Goal: Use online tool/utility

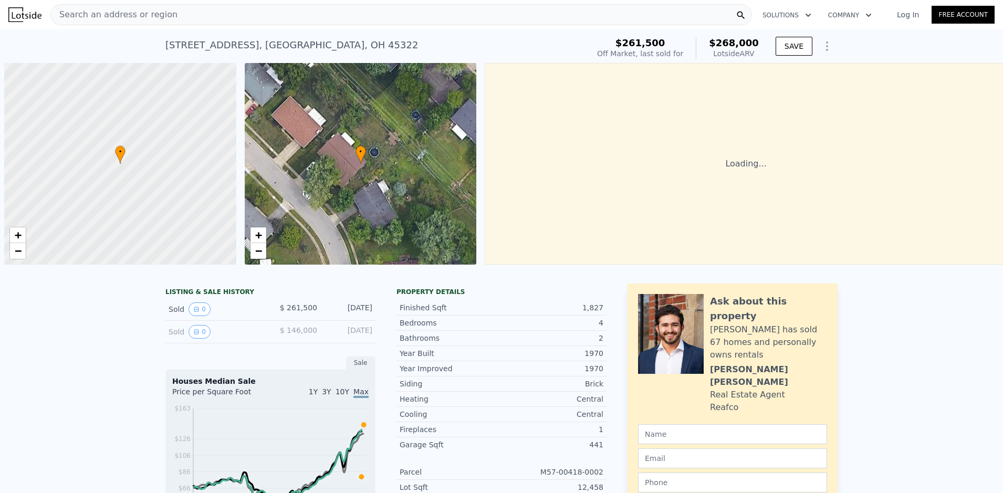
scroll to position [0, 4]
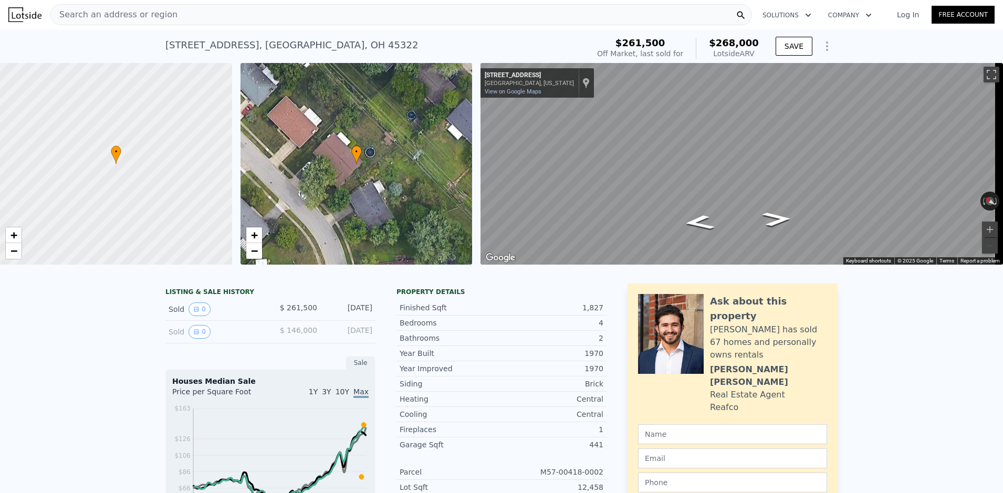
click at [163, 24] on div "Search an address or region" at bounding box center [400, 14] width 701 height 21
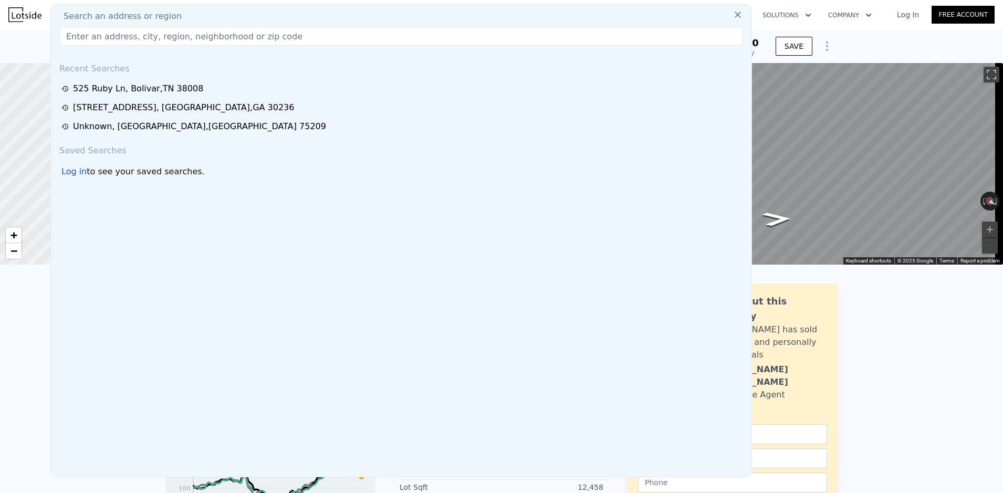
click at [147, 36] on input "text" at bounding box center [400, 36] width 683 height 19
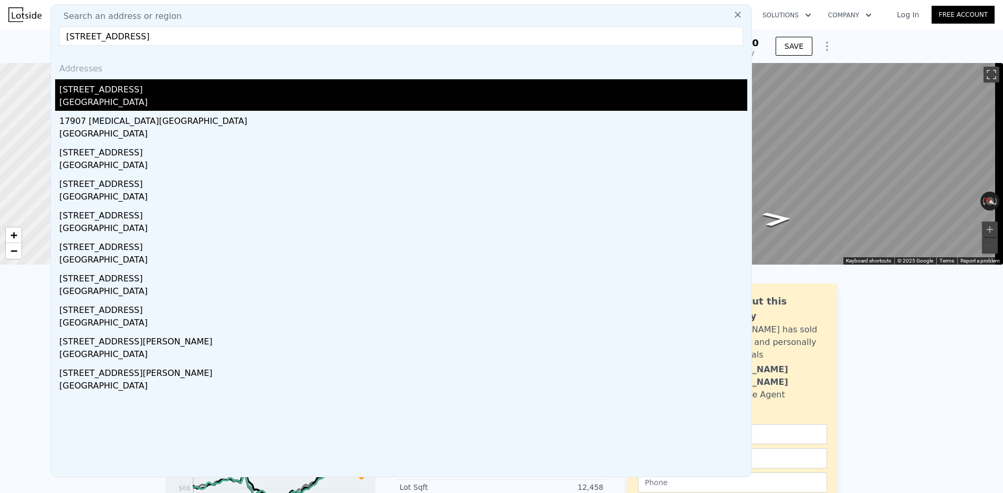
type input "[STREET_ADDRESS]"
click at [127, 93] on div "[STREET_ADDRESS]" at bounding box center [403, 87] width 688 height 17
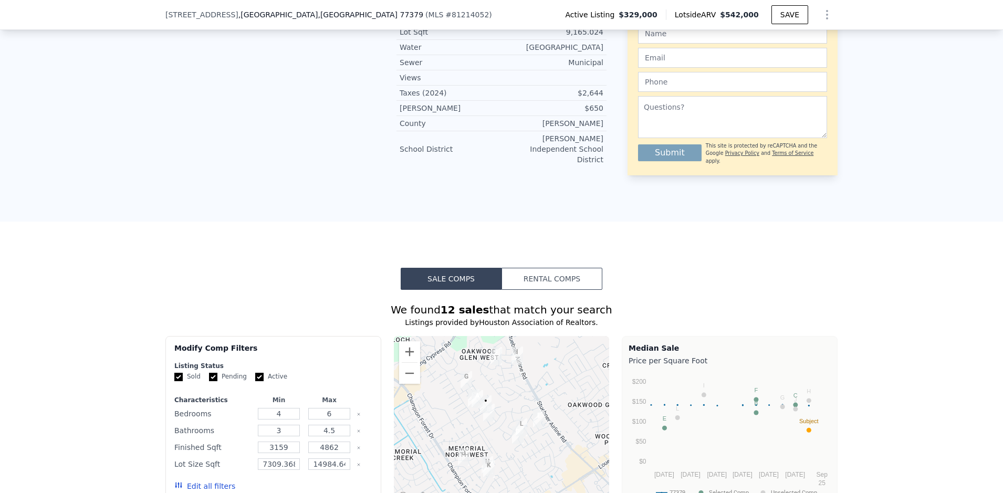
scroll to position [784, 0]
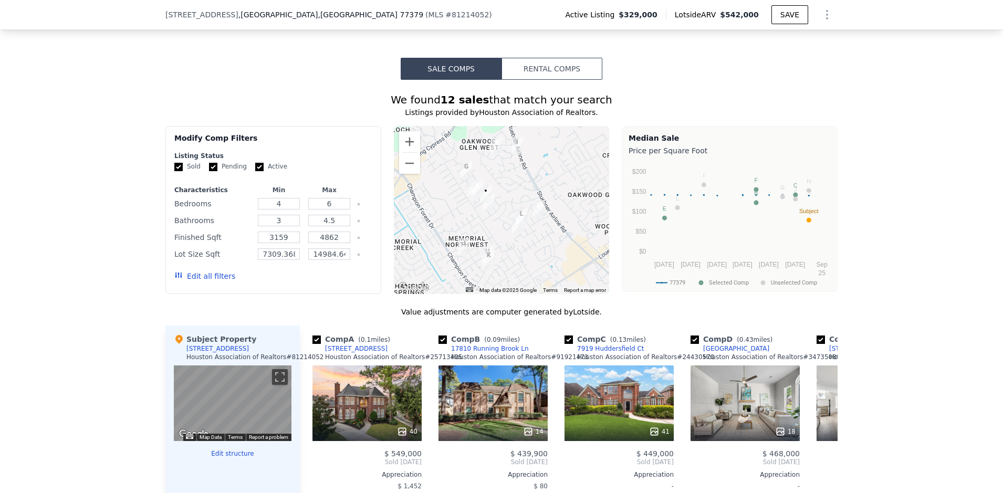
click at [209, 163] on input "Pending" at bounding box center [213, 167] width 8 height 8
checkbox input "false"
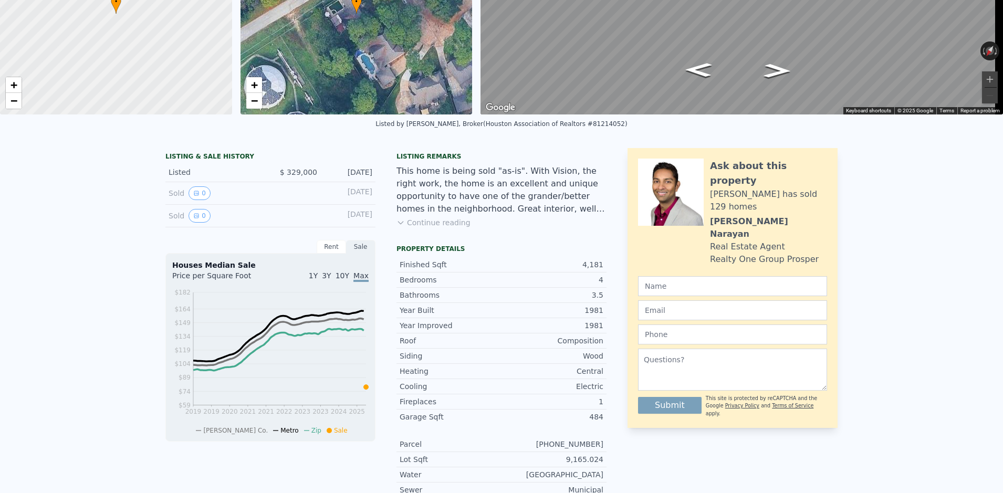
scroll to position [0, 0]
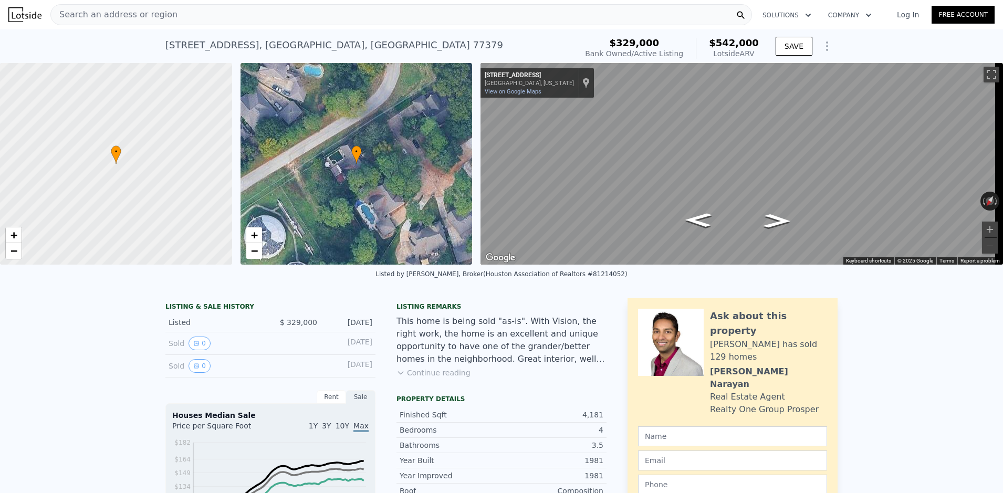
click at [338, 166] on div "• + −" at bounding box center [356, 164] width 232 height 202
click at [339, 167] on div "• + −" at bounding box center [356, 164] width 232 height 202
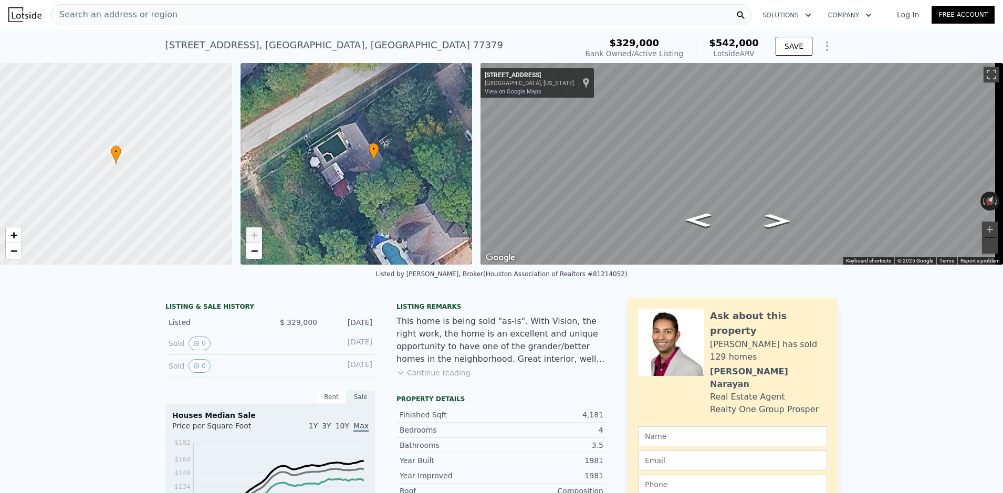
click at [339, 167] on div "• + −" at bounding box center [356, 164] width 232 height 202
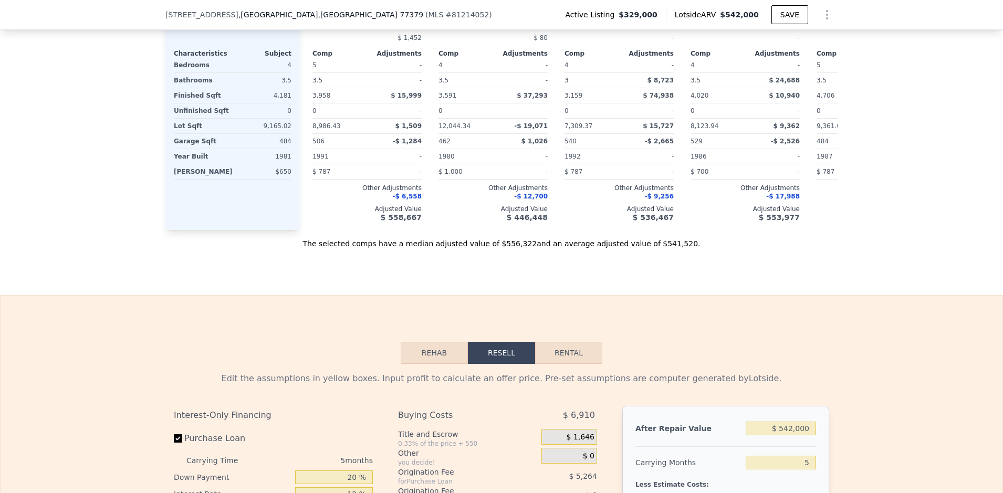
scroll to position [1361, 0]
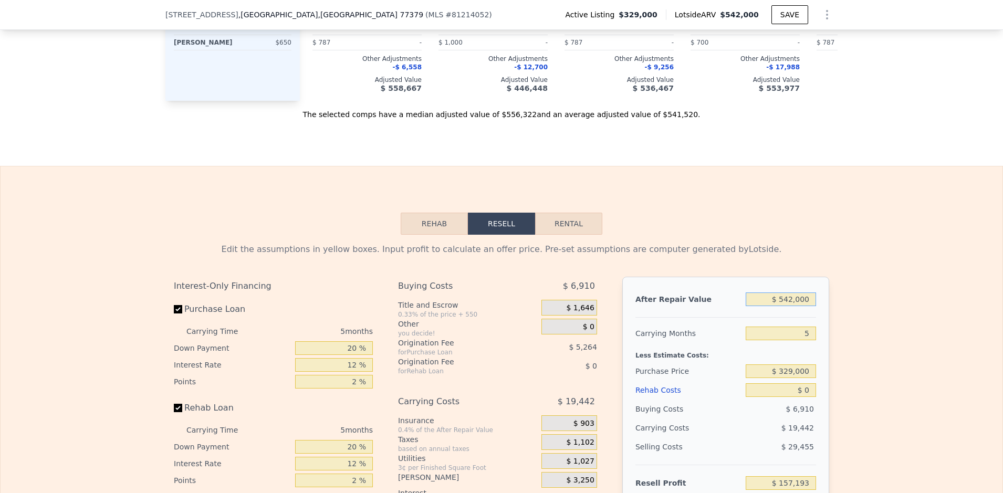
click at [795, 294] on input "$ 542,000" at bounding box center [780, 299] width 70 height 14
type input "$ 5"
type input "-$ 354,994"
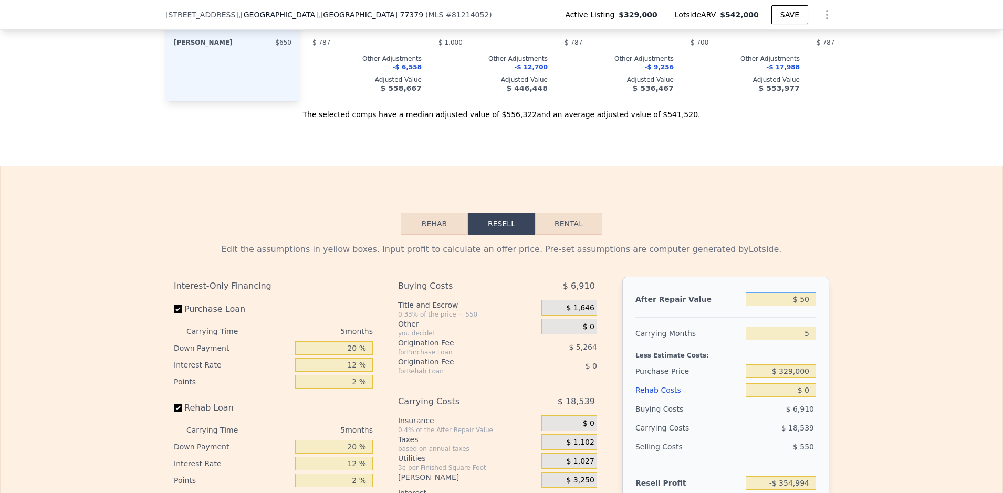
type input "$ 500"
type input "-$ 354,528"
type input "$ 500,000"
type input "$ 117,503"
type input "$ 500,000"
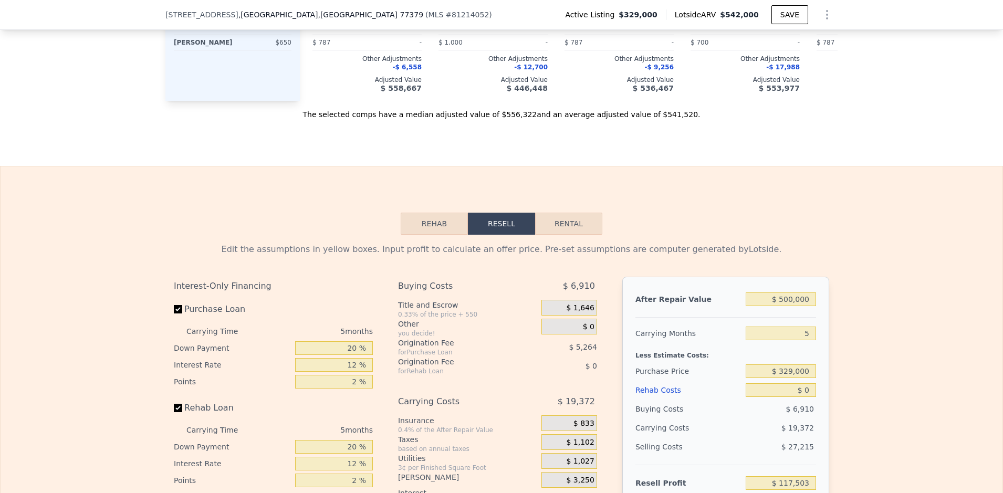
click at [866, 285] on div "Edit the assumptions in yellow boxes. Input profit to calculate an offer price.…" at bounding box center [502, 438] width 1002 height 406
